Goal: Transaction & Acquisition: Obtain resource

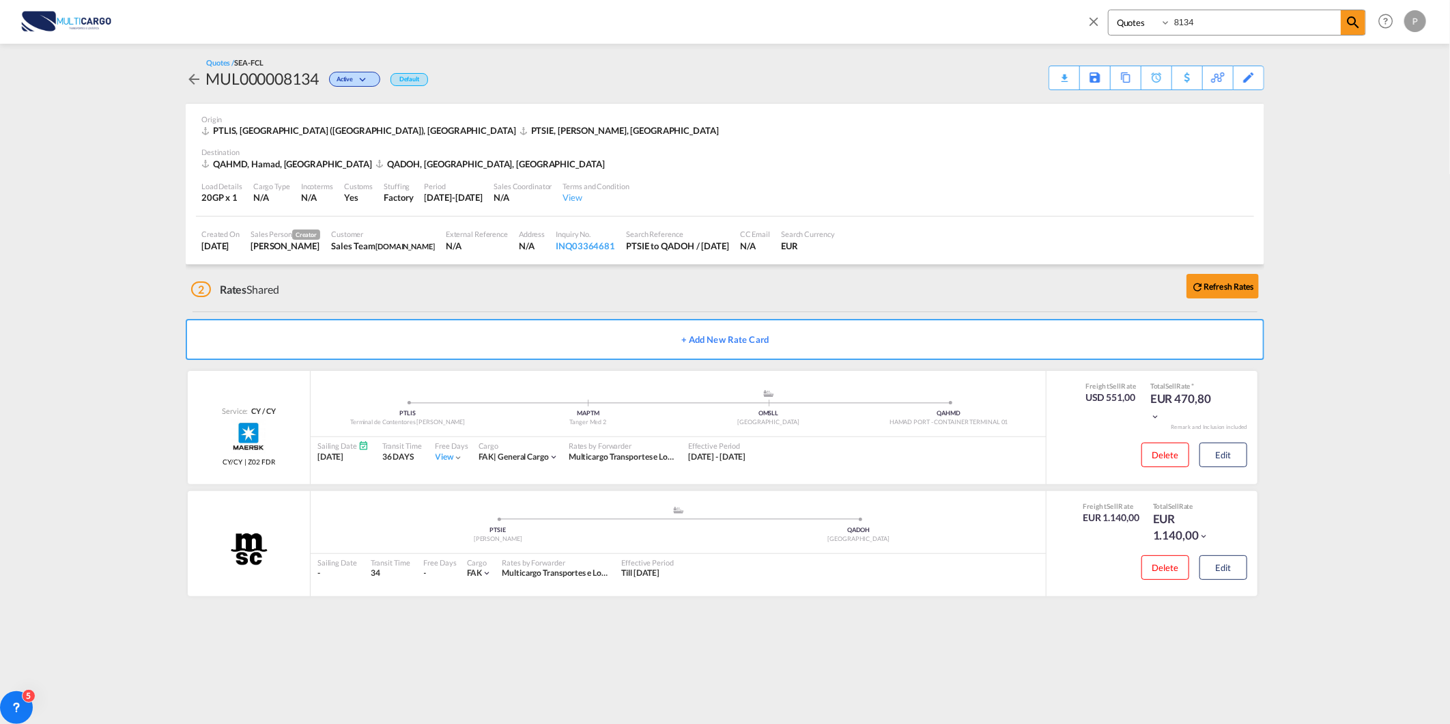
click at [1091, 20] on md-icon "icon-close" at bounding box center [1093, 21] width 15 height 15
click at [298, 24] on span "Quotes" at bounding box center [298, 20] width 30 height 12
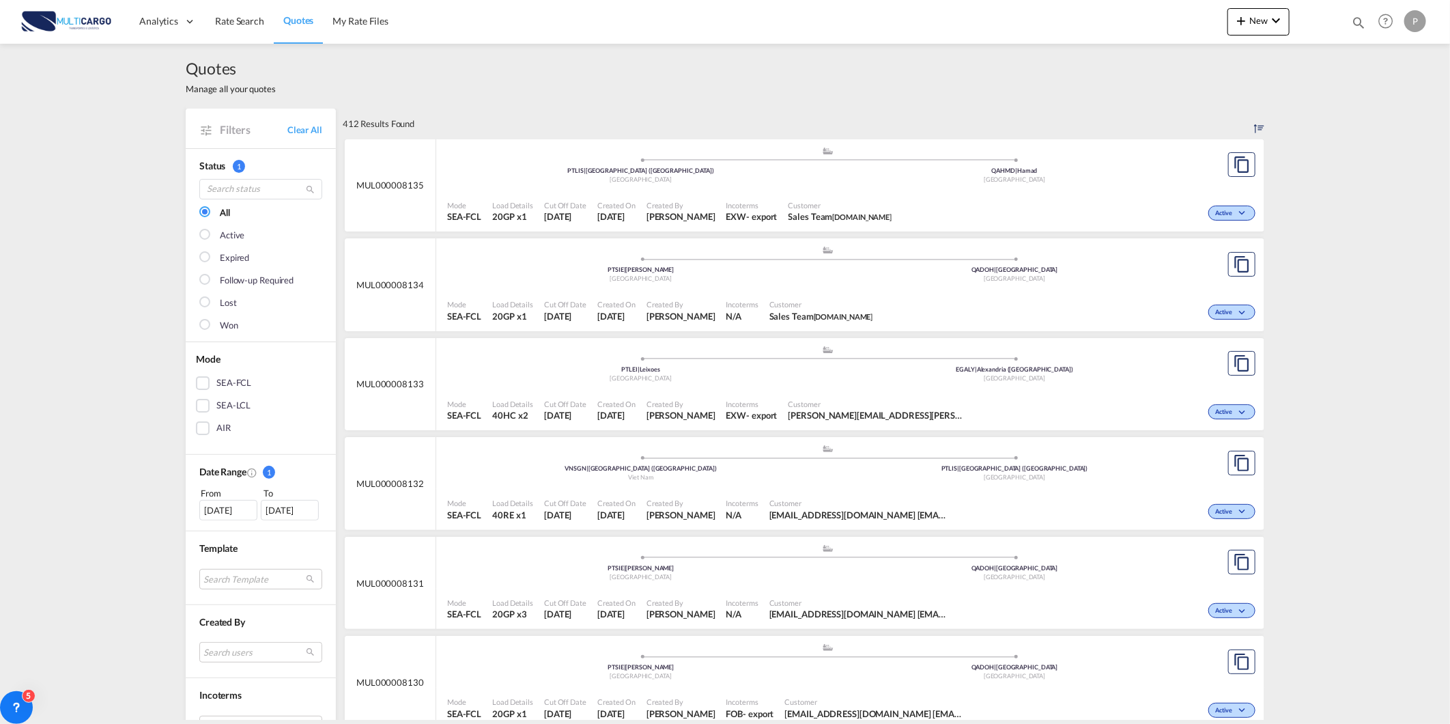
click at [1360, 22] on md-icon "icon-magnify" at bounding box center [1358, 22] width 15 height 15
drag, startPoint x: 1222, startPoint y: 23, endPoint x: 1020, endPoint y: 42, distance: 203.0
click at [1029, 38] on div "Quotes 8134 Help Resources Product Release P My Profile Logout" at bounding box center [724, 21] width 1409 height 42
type input "8134"
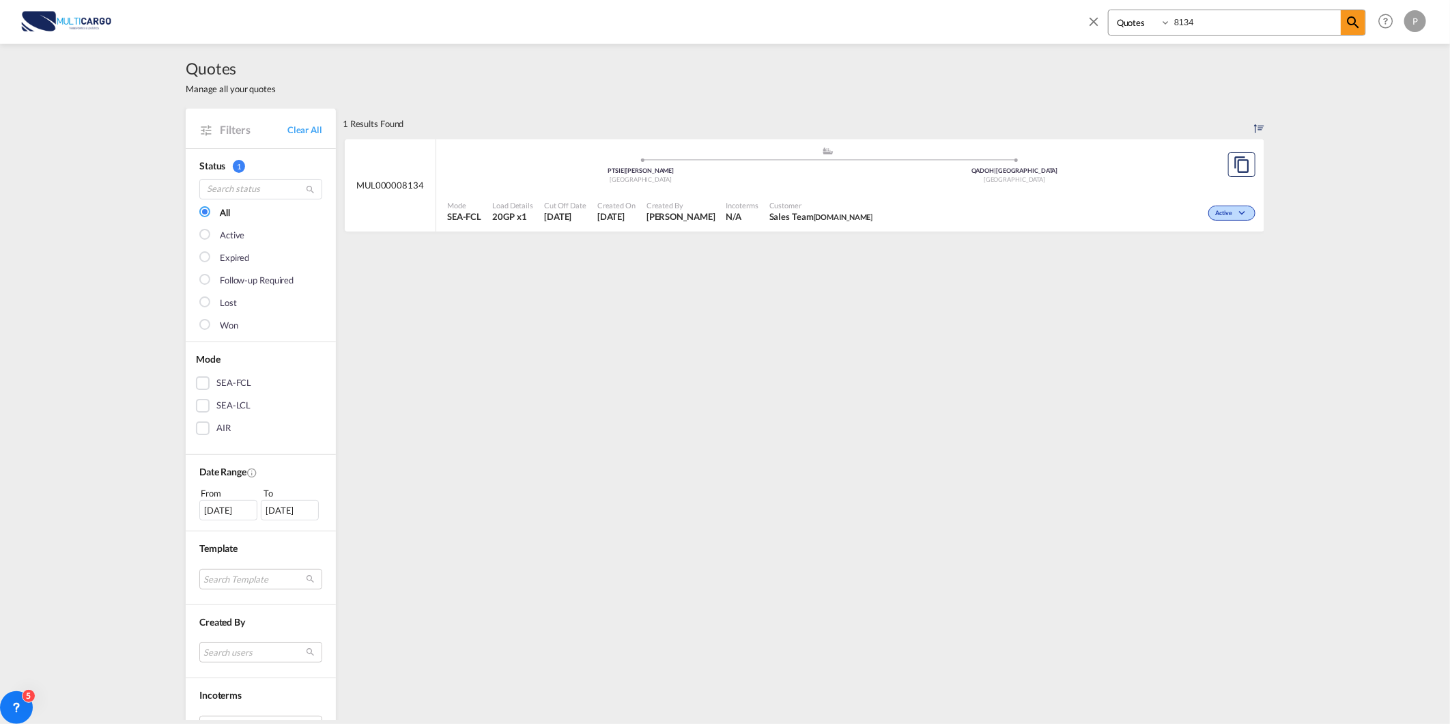
click at [408, 181] on span "MUL000008134" at bounding box center [390, 185] width 68 height 12
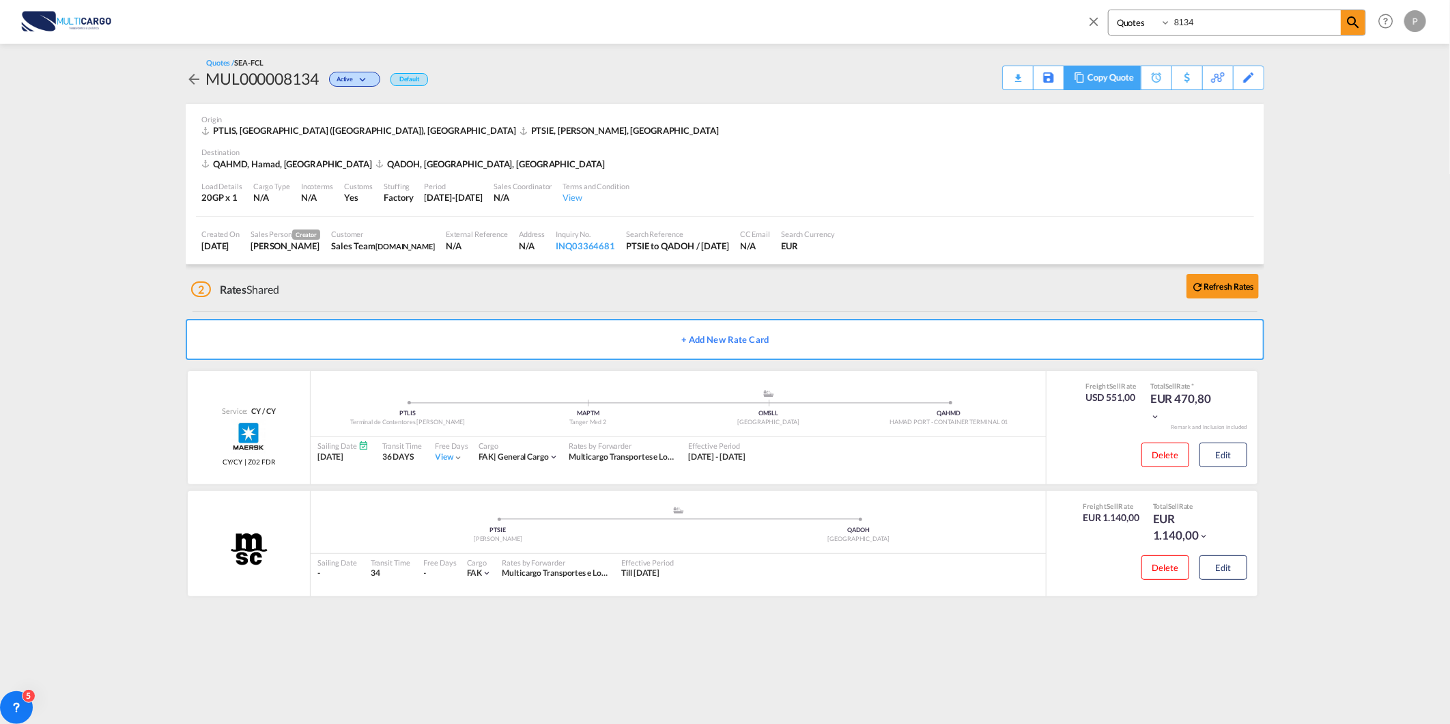
click at [1123, 85] on div "Copy Quote" at bounding box center [1111, 77] width 46 height 23
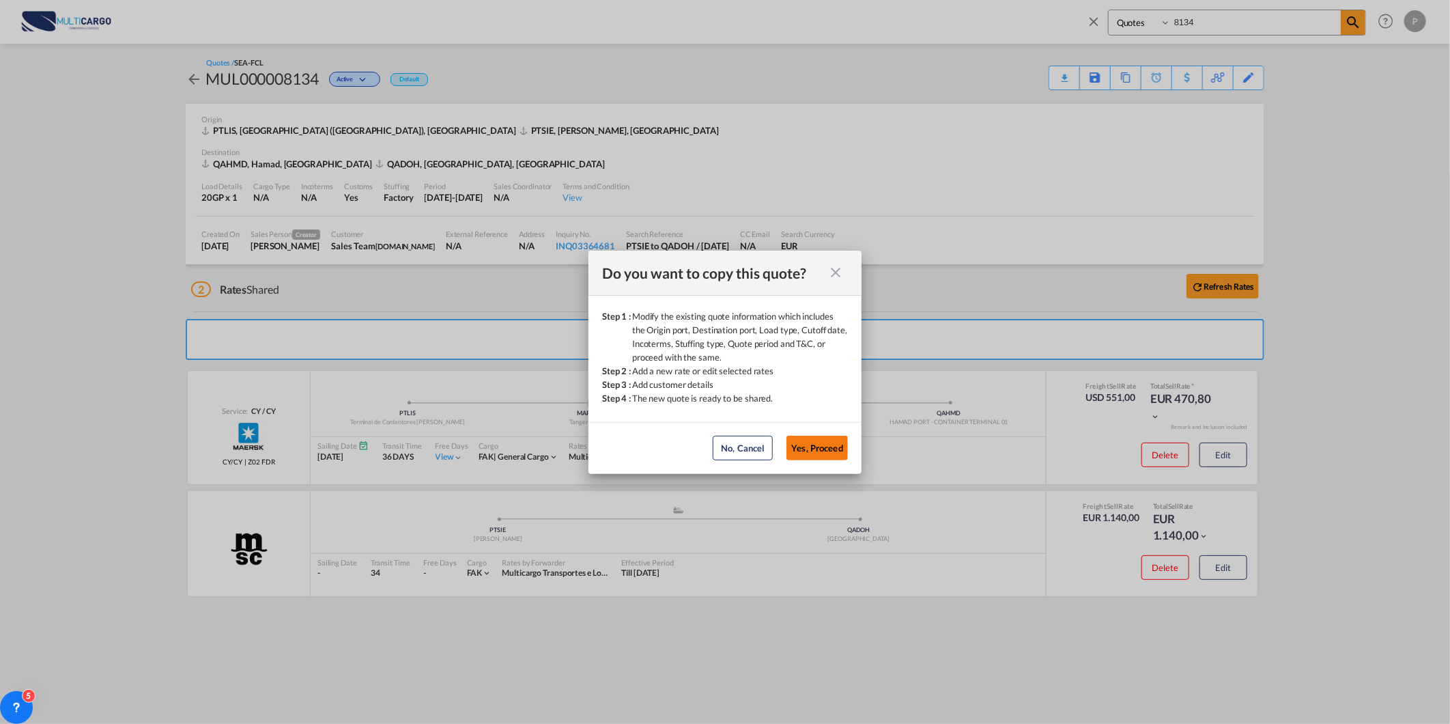
click at [817, 440] on button "Yes, Proceed" at bounding box center [817, 448] width 61 height 25
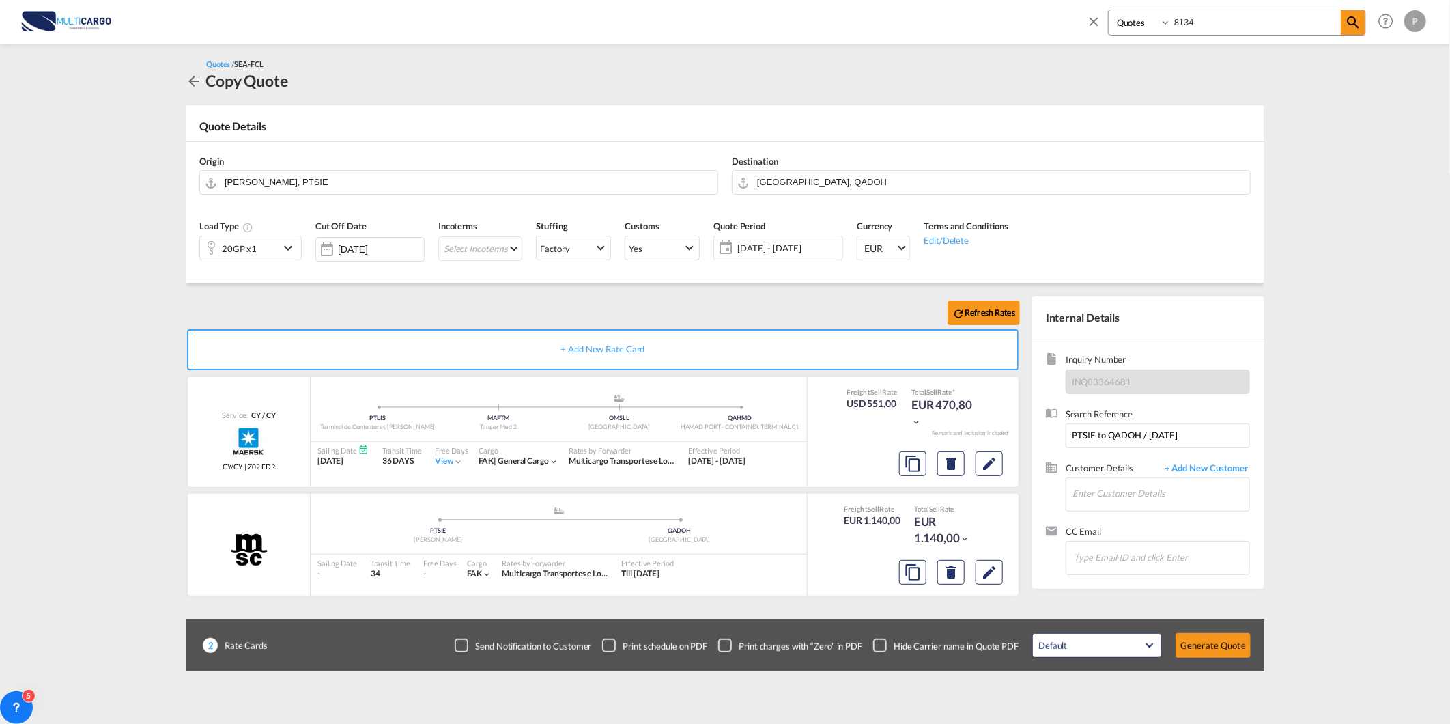
click at [1259, 121] on div "Quote Details" at bounding box center [725, 130] width 1079 height 22
click at [1091, 29] on span at bounding box center [1097, 26] width 22 height 33
click at [220, 36] on link "Rate Search" at bounding box center [240, 21] width 68 height 44
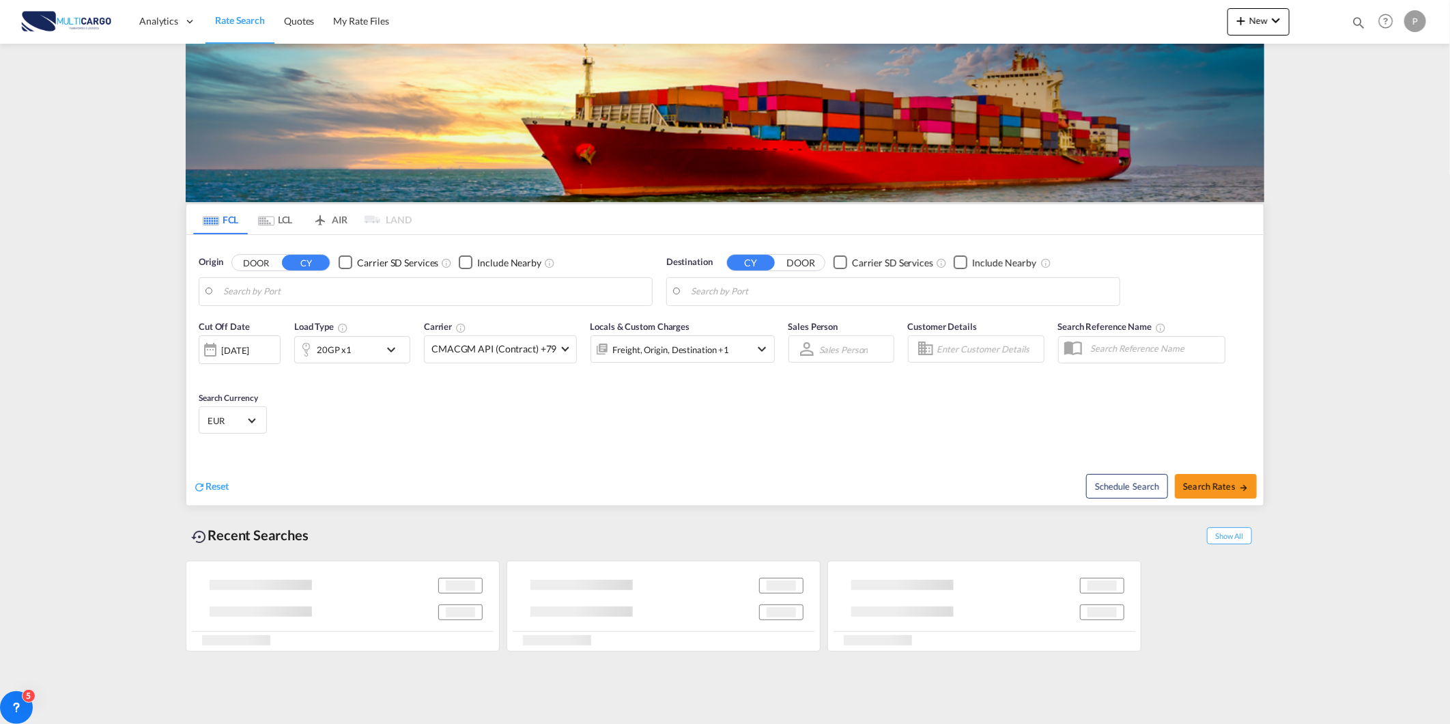
type input "[GEOGRAPHIC_DATA] ([GEOGRAPHIC_DATA]), PTLIS"
type input "Hamad, QAHMD"
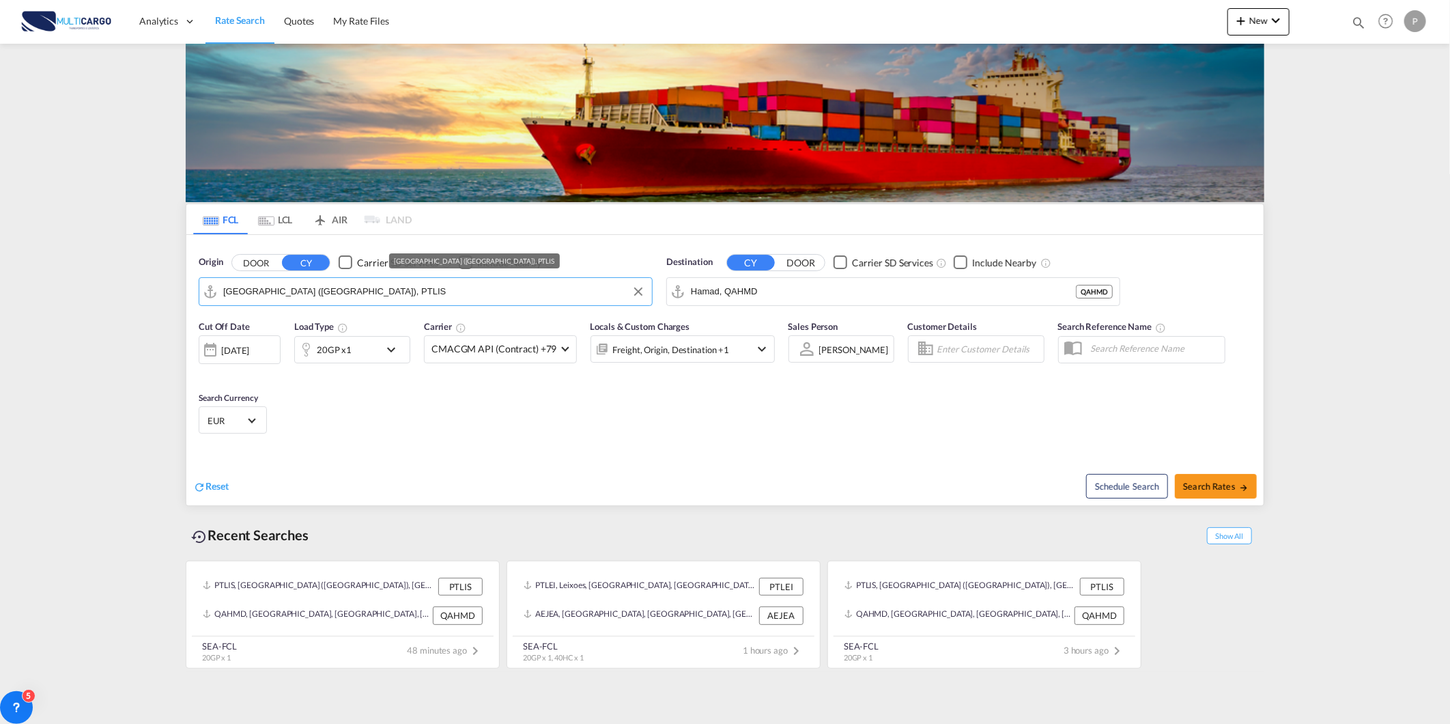
click at [350, 295] on input "[GEOGRAPHIC_DATA] ([GEOGRAPHIC_DATA]), PTLIS" at bounding box center [434, 291] width 422 height 20
click at [760, 295] on input "Hamad, QAHMD" at bounding box center [902, 291] width 422 height 20
click at [377, 351] on div "20GP x1" at bounding box center [337, 349] width 85 height 27
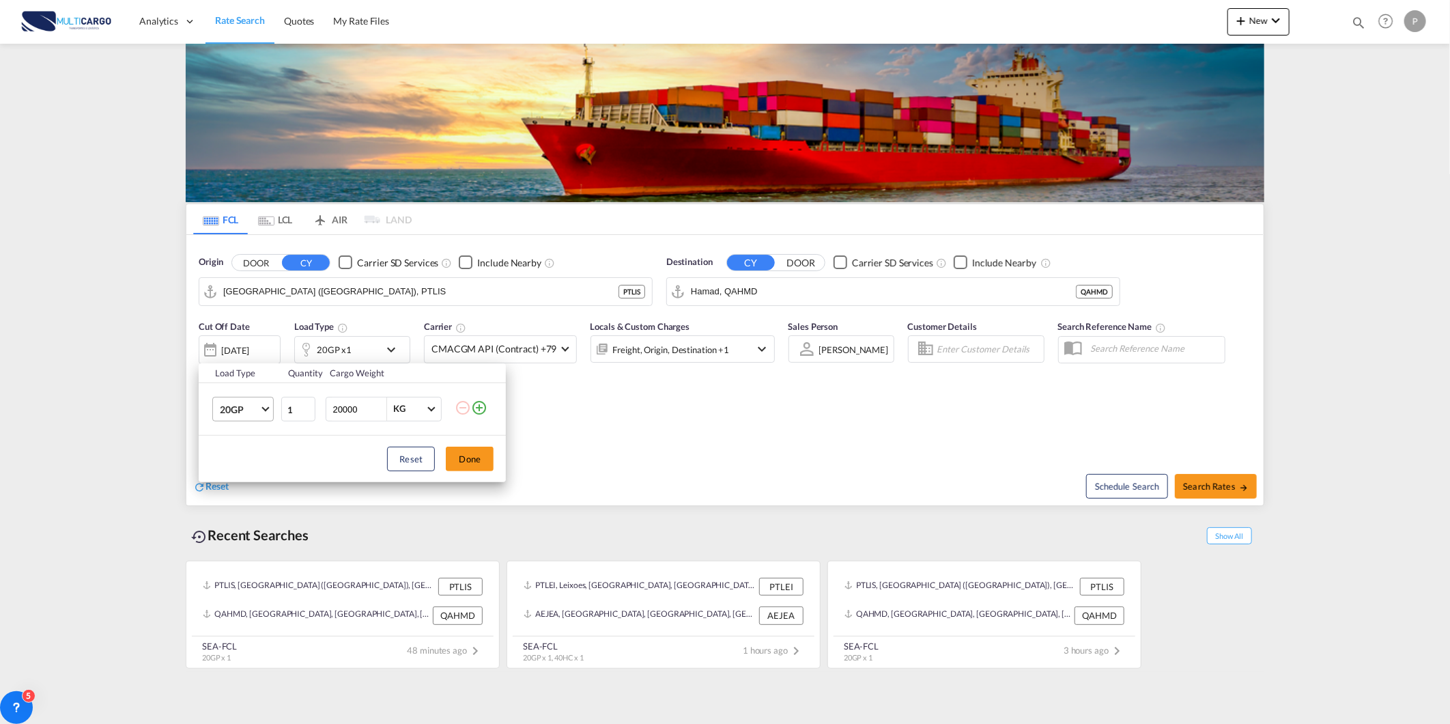
click at [249, 411] on span "20GP" at bounding box center [240, 410] width 40 height 14
drag, startPoint x: 247, startPoint y: 434, endPoint x: 362, endPoint y: 454, distance: 116.4
click at [249, 435] on md-option "40GP" at bounding box center [255, 442] width 93 height 33
click at [479, 458] on button "Done" at bounding box center [470, 459] width 48 height 25
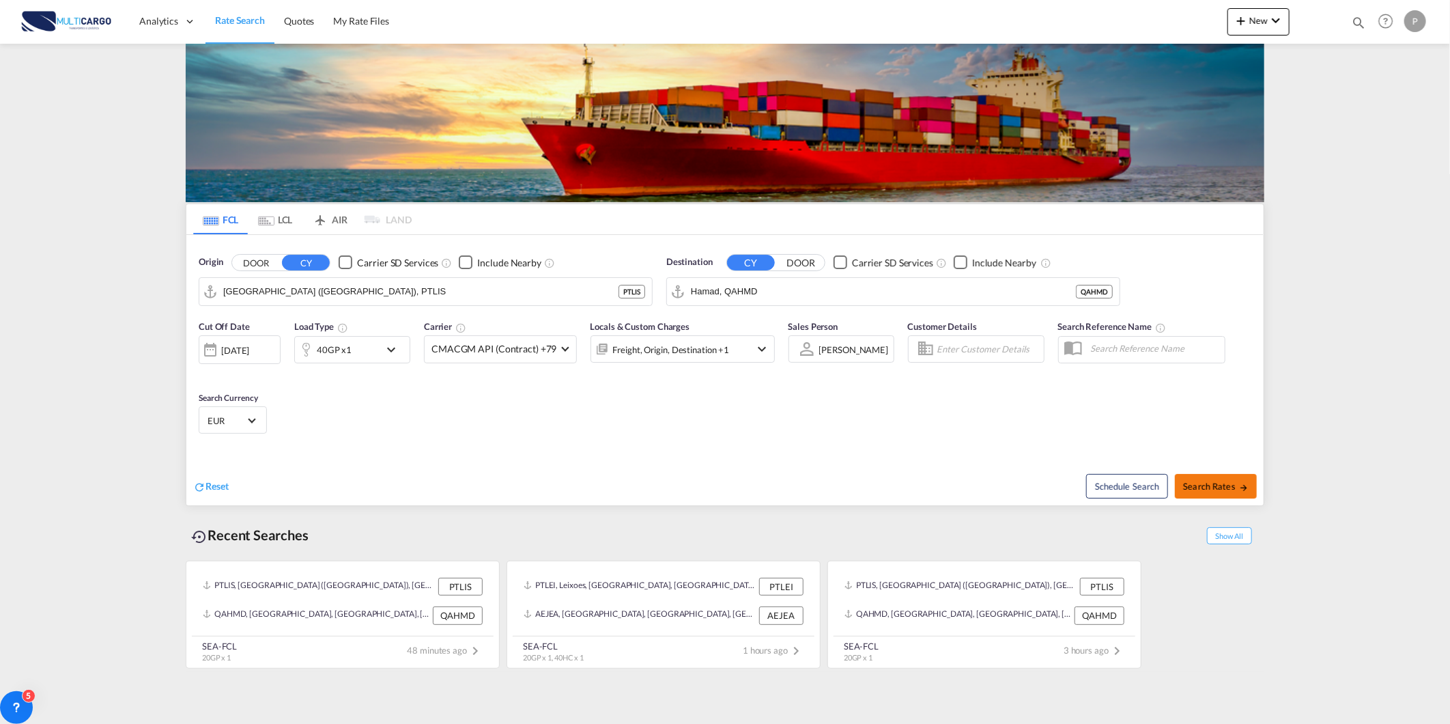
click at [1213, 492] on span "Search Rates" at bounding box center [1216, 486] width 66 height 11
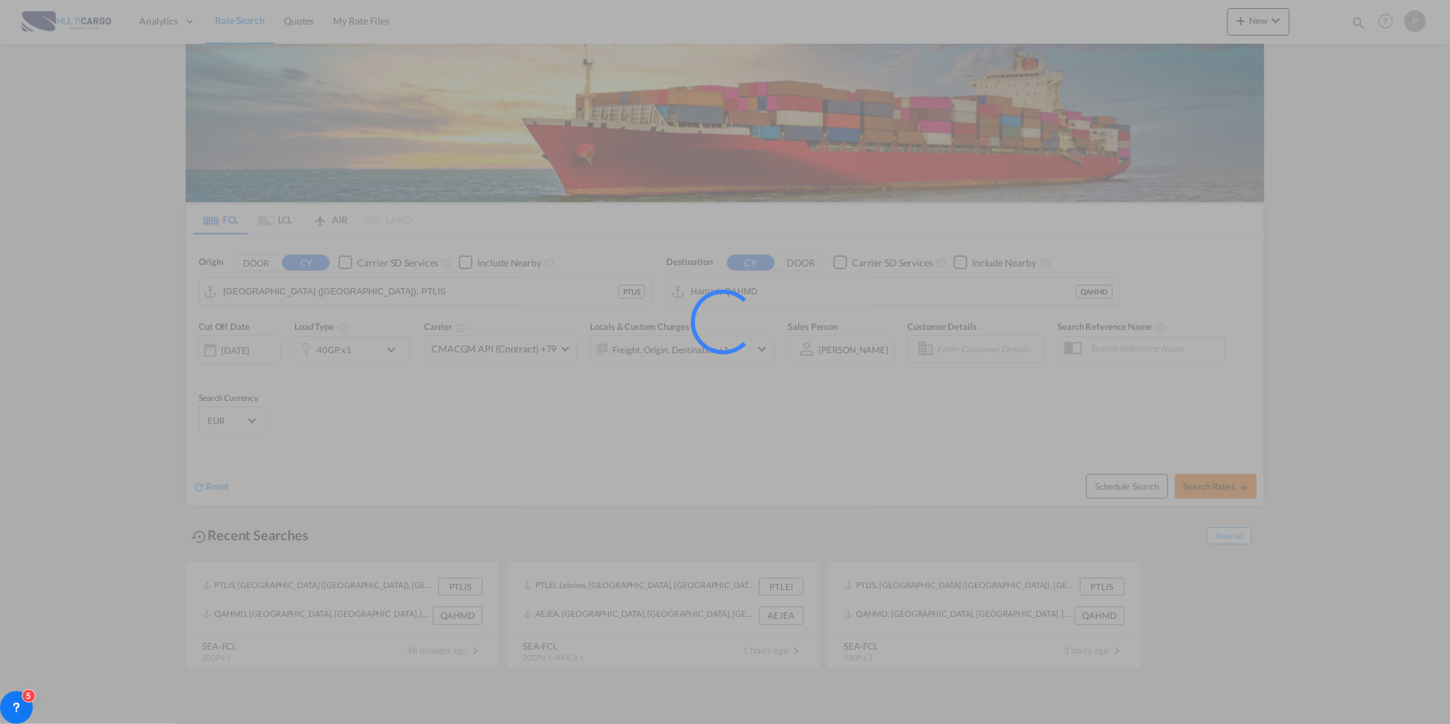
type input "PTLIS to QAHMD / [DATE]"
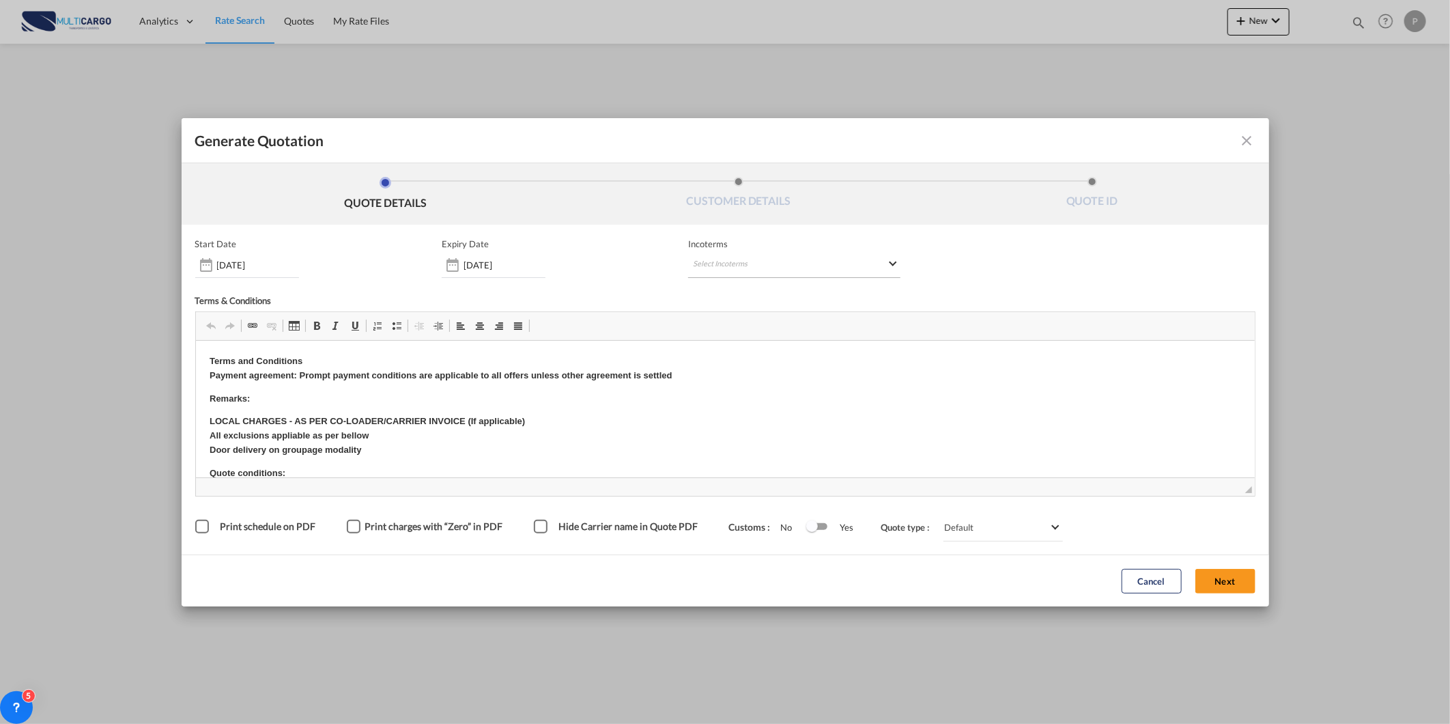
click at [776, 267] on md-select "Select Incoterms FOB - export Free on Board FOB - import Free on Board DPU - ex…" at bounding box center [794, 265] width 212 height 25
click at [765, 285] on div at bounding box center [764, 293] width 145 height 20
click at [787, 329] on div "Free on Board" at bounding box center [765, 327] width 130 height 9
click at [1246, 585] on button "Next" at bounding box center [1226, 581] width 60 height 25
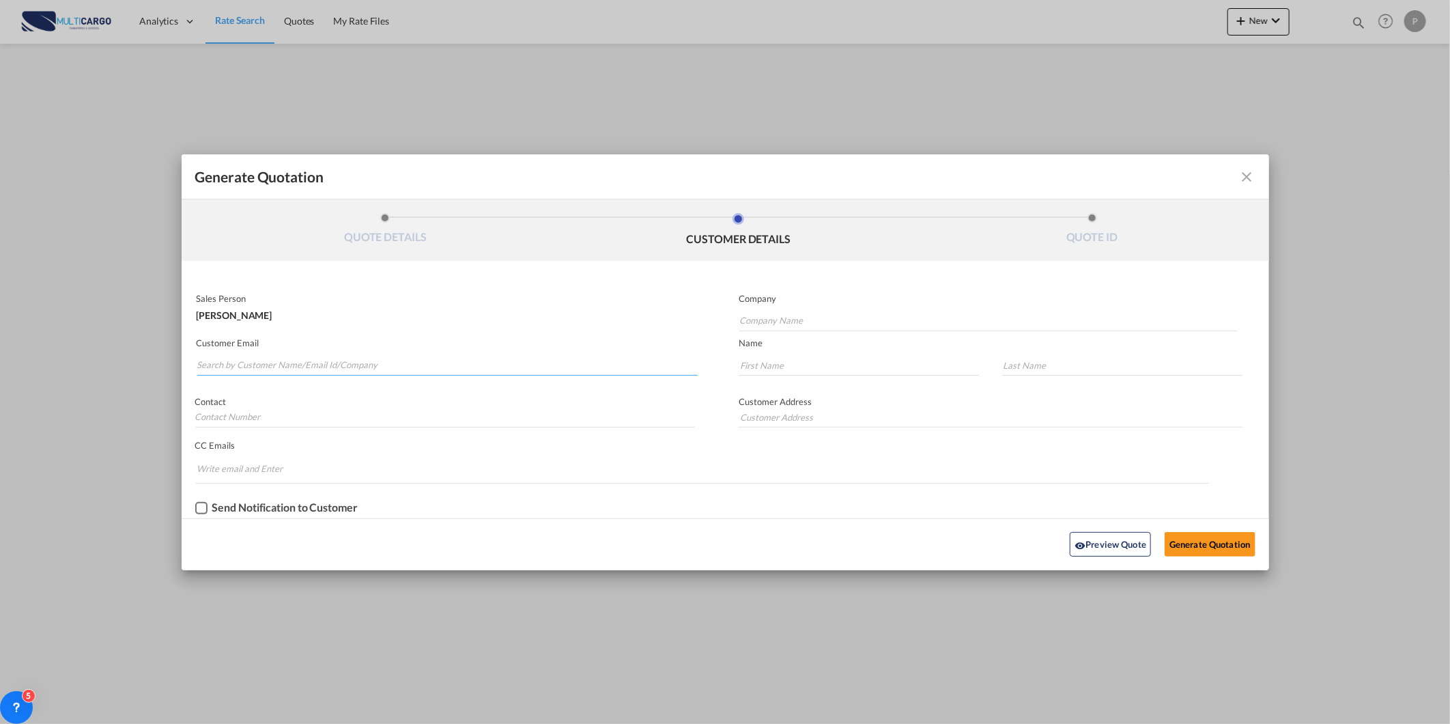
click at [366, 367] on input "Search by Customer Name/Email Id/Company" at bounding box center [447, 365] width 501 height 20
click at [287, 359] on input "Search by Customer Name/Email Id/Company" at bounding box center [447, 365] width 501 height 20
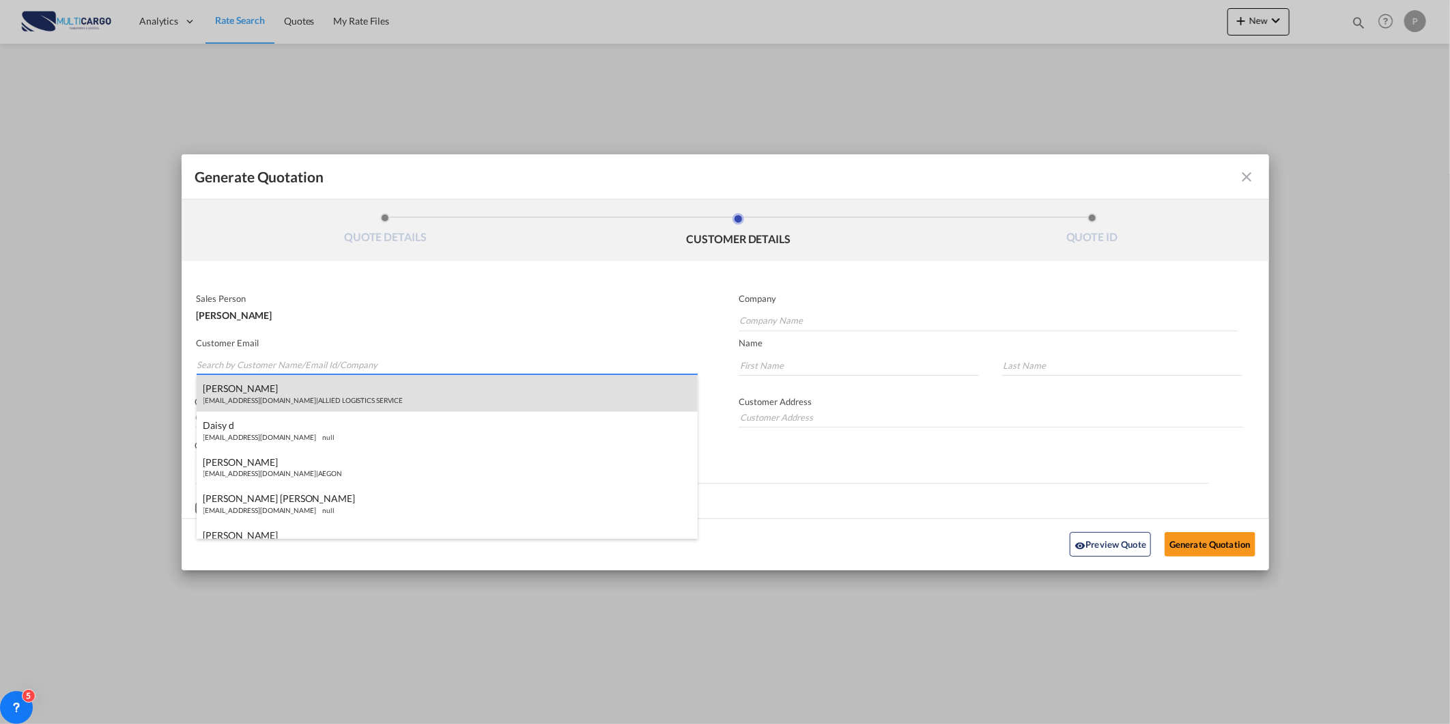
paste input "[EMAIL_ADDRESS][DOMAIN_NAME]"
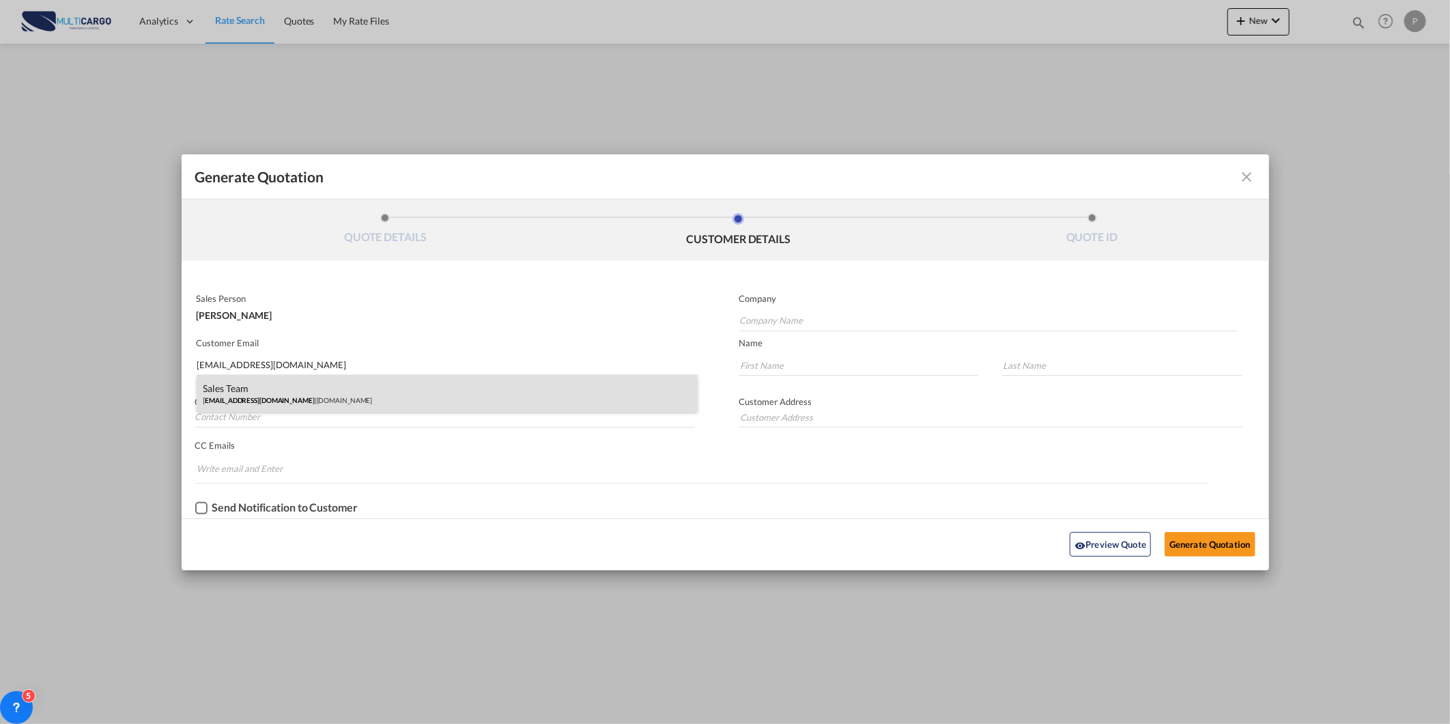
type input "[EMAIL_ADDRESS][DOMAIN_NAME]"
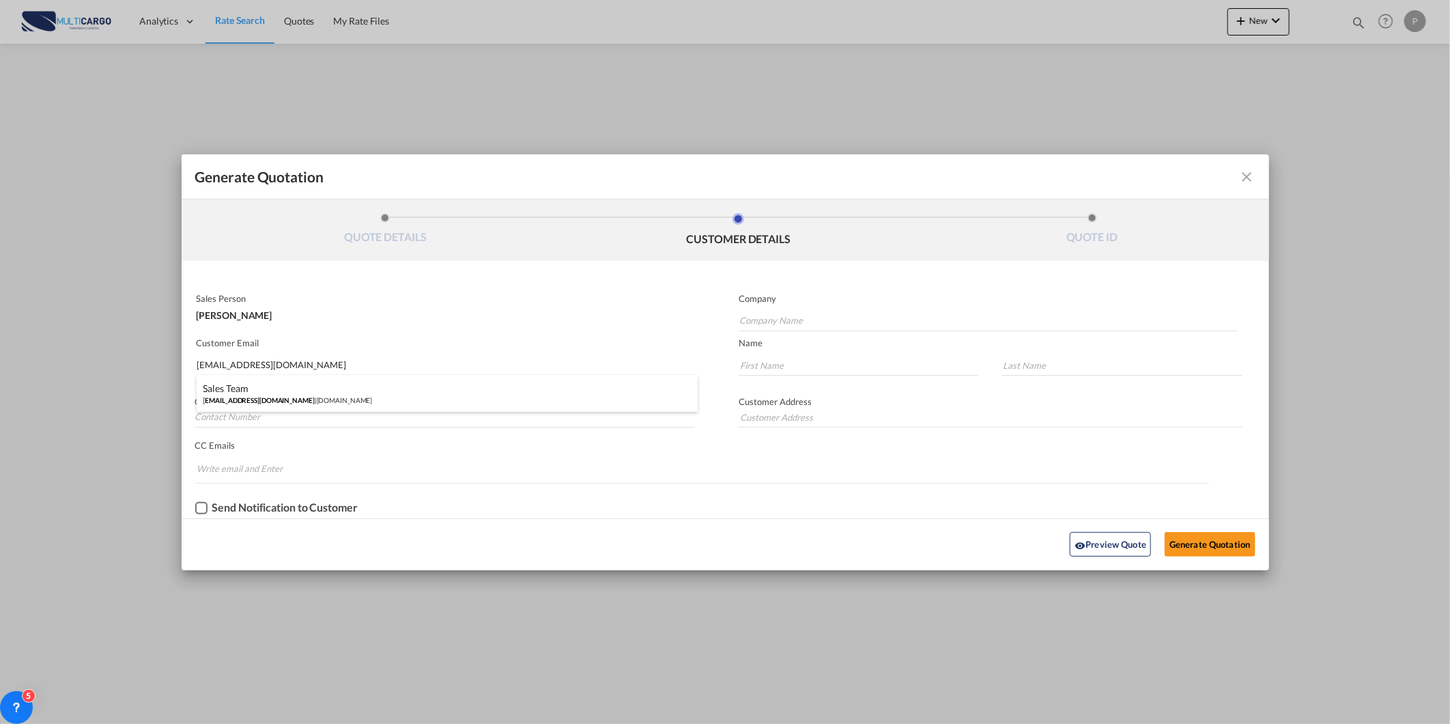
drag, startPoint x: 323, startPoint y: 395, endPoint x: 397, endPoint y: 400, distance: 74.6
click at [324, 395] on div "Sales Team [EMAIL_ADDRESS][DOMAIN_NAME] | [DOMAIN_NAME]" at bounding box center [448, 393] width 502 height 37
type input "[DOMAIN_NAME]"
type input "Sales"
type input "Team"
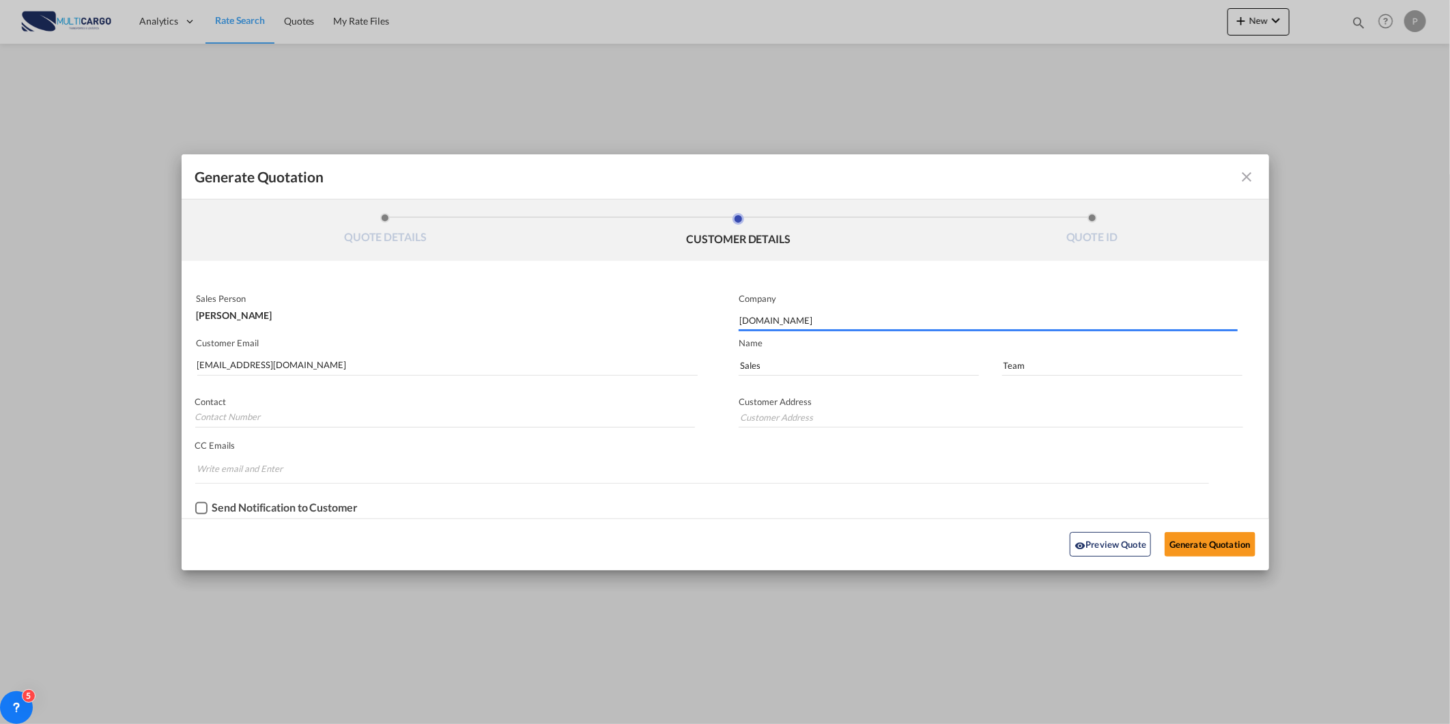
click at [1192, 530] on div "Preview Quote Generate Quotation" at bounding box center [725, 545] width 1074 height 38
click at [1185, 541] on button "Generate Quotation" at bounding box center [1210, 544] width 90 height 25
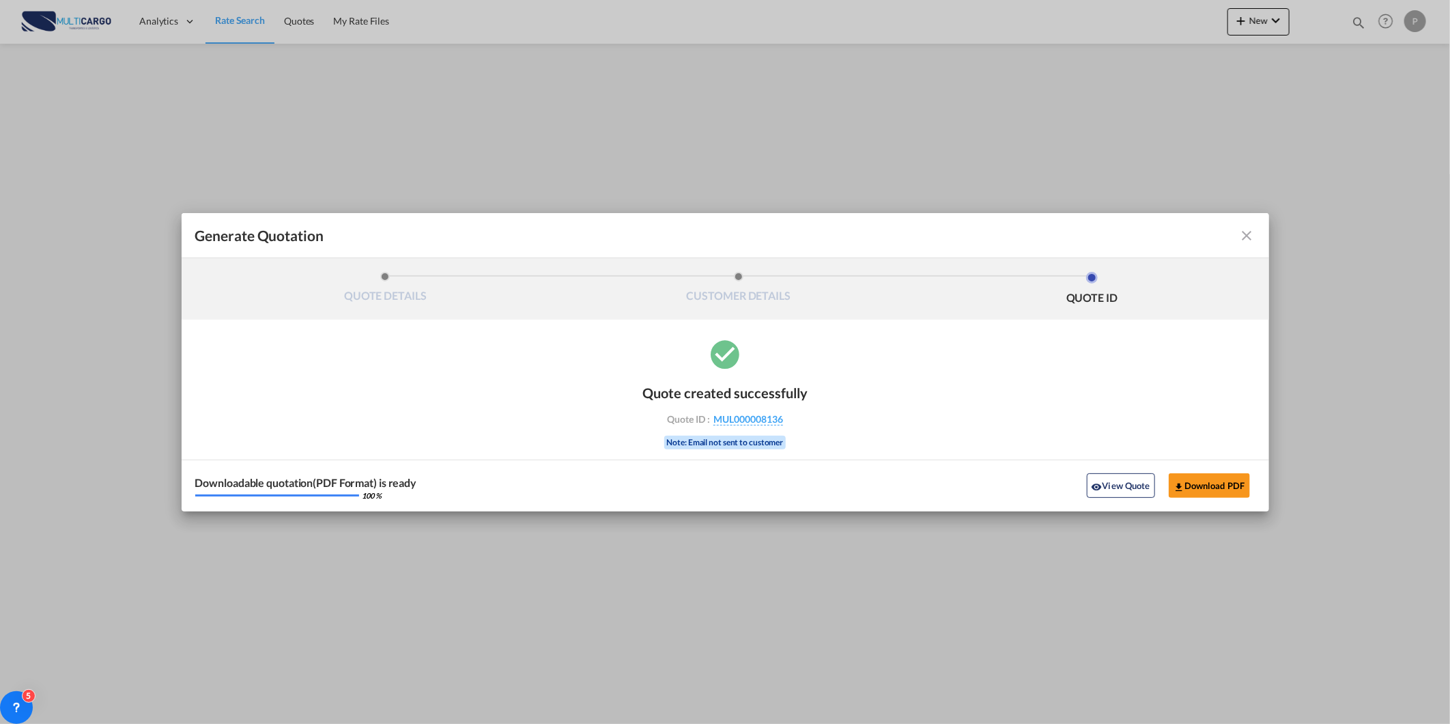
click at [1204, 470] on div "Downloadable quotation(PDF Format) is ready 100 % View Quote Download PDF" at bounding box center [726, 486] width 1088 height 52
click at [1203, 478] on button "Download PDF" at bounding box center [1209, 485] width 81 height 25
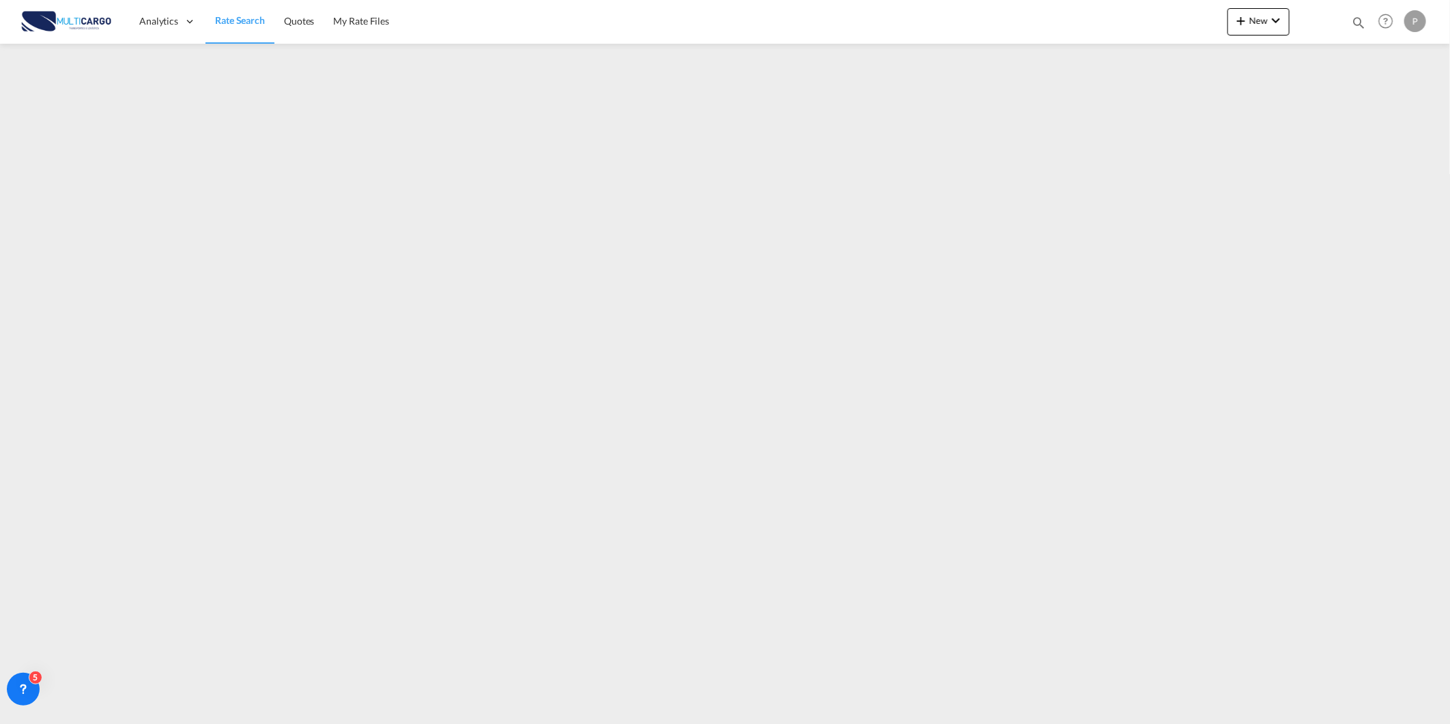
click at [1352, 21] on md-icon "icon-magnify" at bounding box center [1358, 22] width 15 height 15
drag, startPoint x: 1215, startPoint y: 24, endPoint x: 1045, endPoint y: 28, distance: 170.1
click at [1157, 24] on div "Quotes 8084" at bounding box center [1237, 23] width 258 height 26
type input "8134"
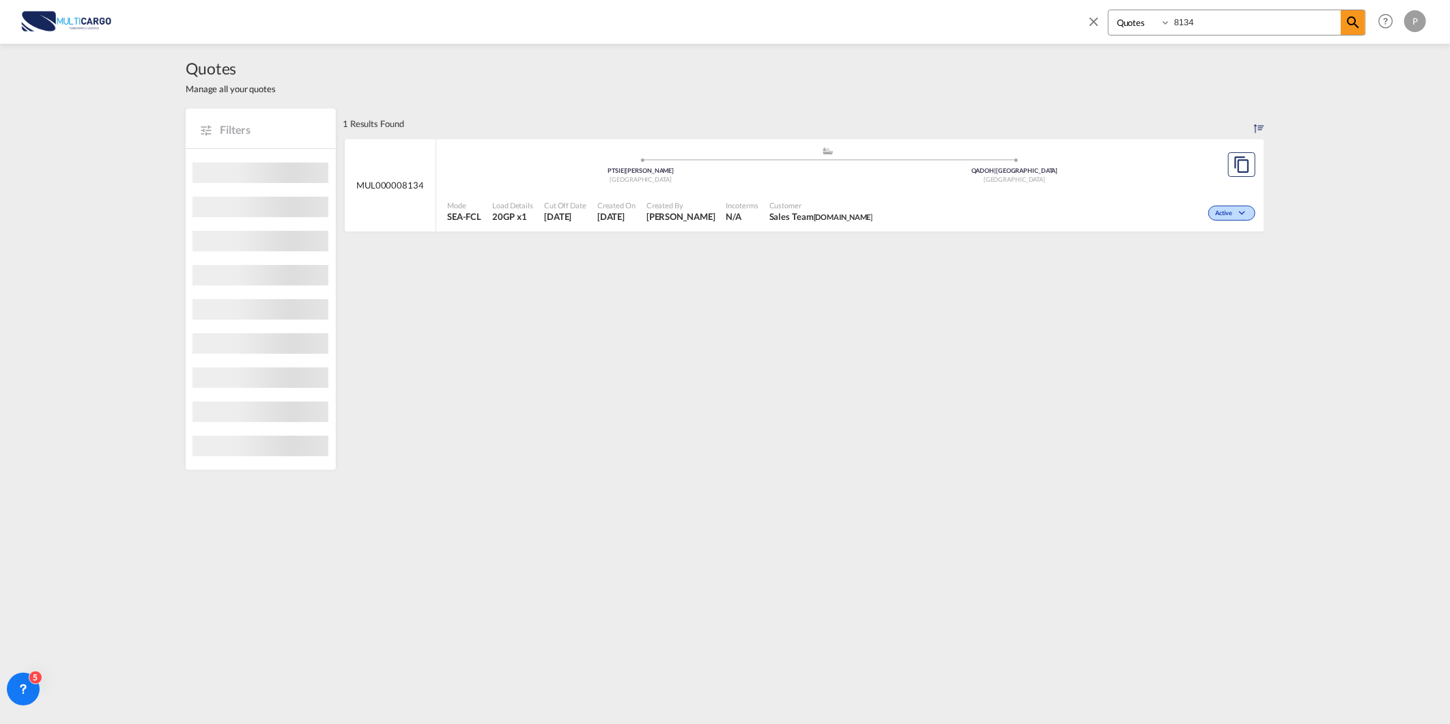
click at [808, 150] on div ".a{fill:#aaa8ad;} .a{fill:#aaa8ad;}" at bounding box center [828, 154] width 374 height 14
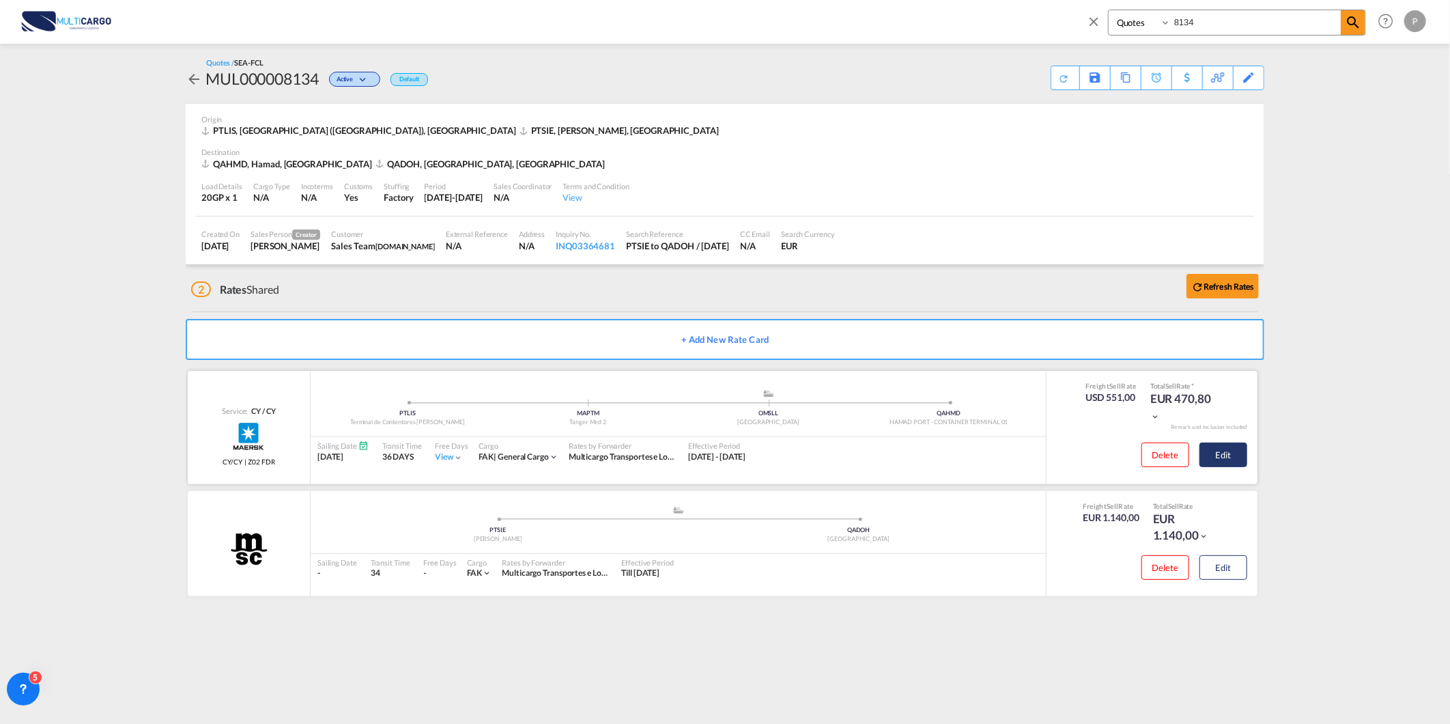
click at [1239, 461] on button "Edit" at bounding box center [1224, 454] width 48 height 25
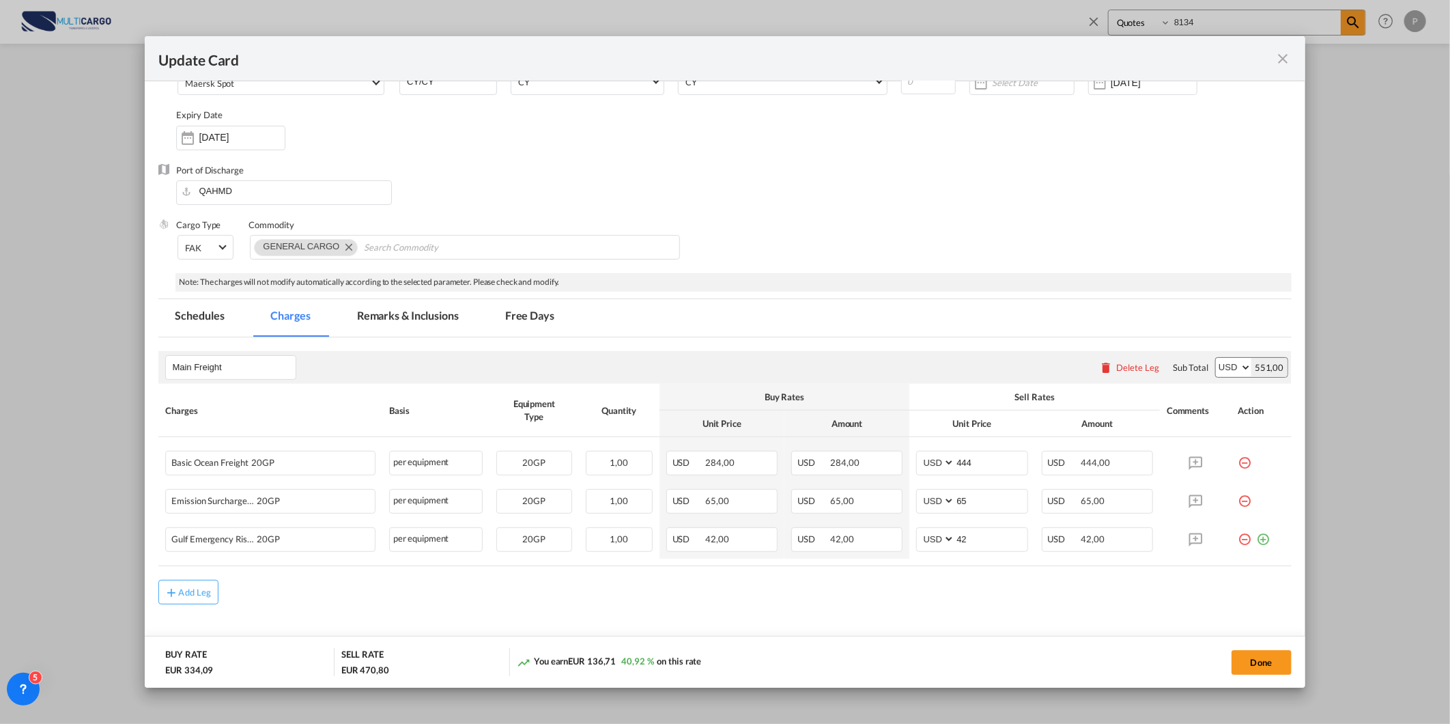
scroll to position [126, 0]
